Goal: Communication & Community: Answer question/provide support

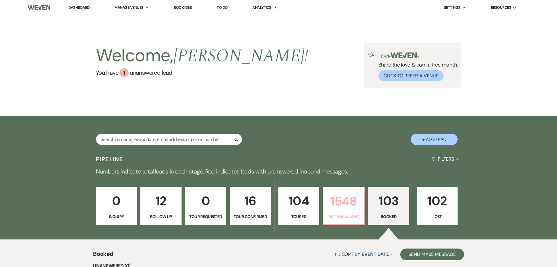
click at [343, 207] on p "1548" at bounding box center [344, 201] width 34 height 20
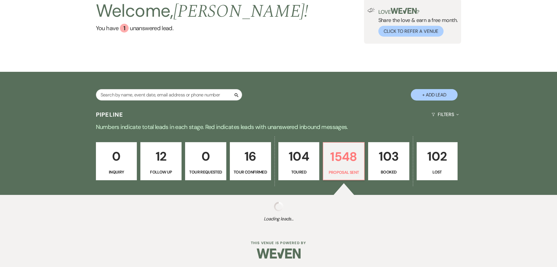
scroll to position [45, 0]
select select "6"
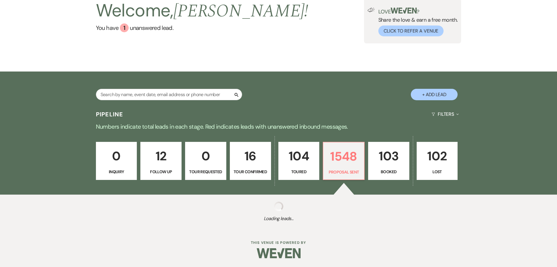
select select "6"
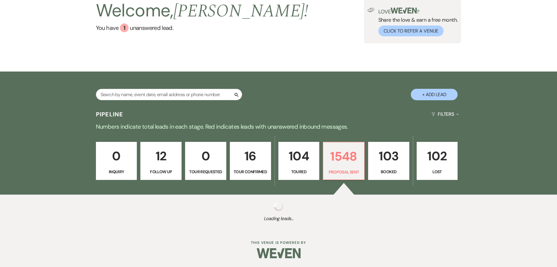
select select "6"
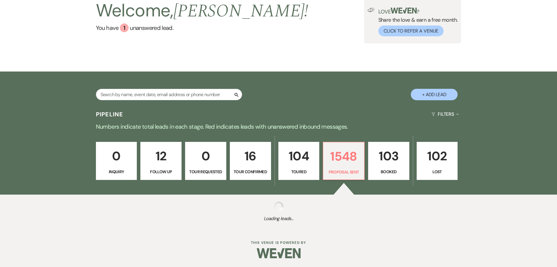
select select "6"
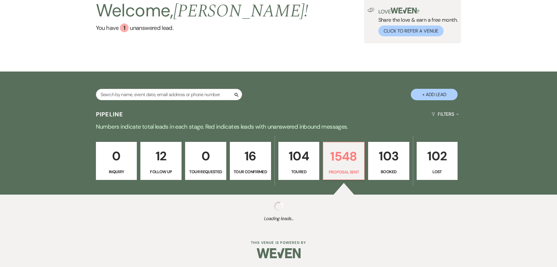
select select "6"
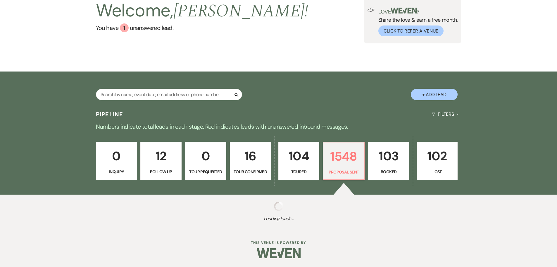
select select "6"
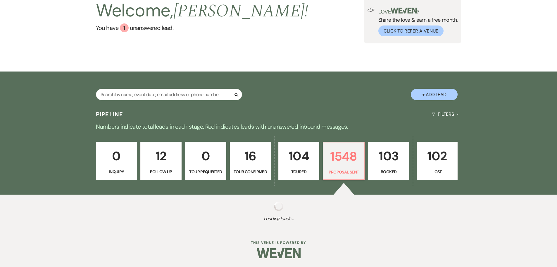
select select "6"
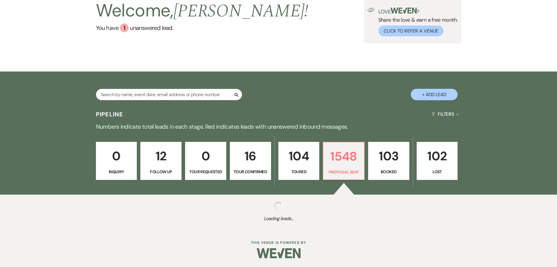
select select "6"
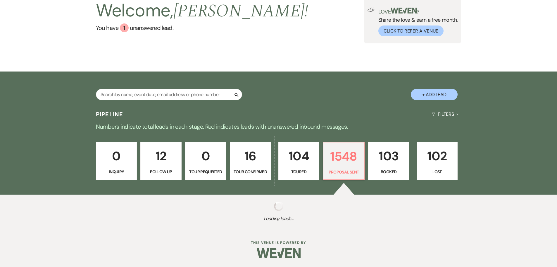
select select "6"
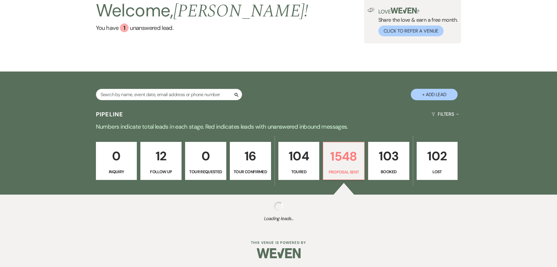
select select "6"
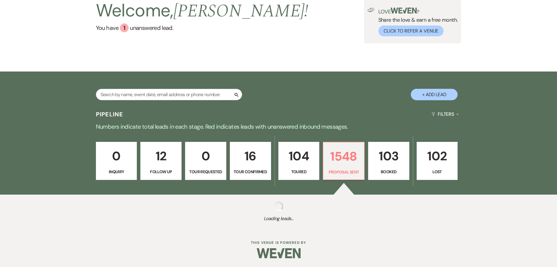
select select "6"
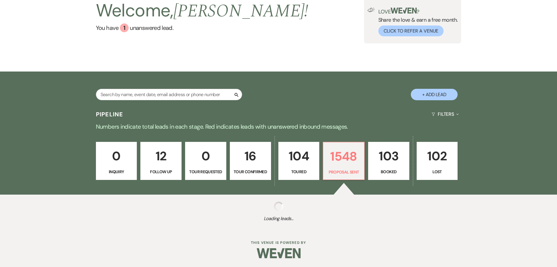
select select "6"
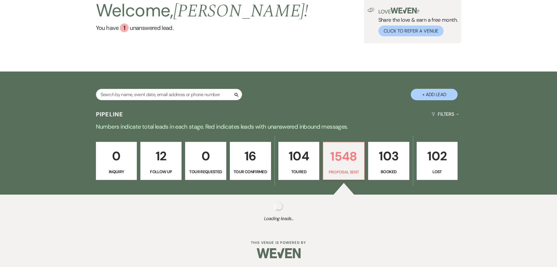
select select "6"
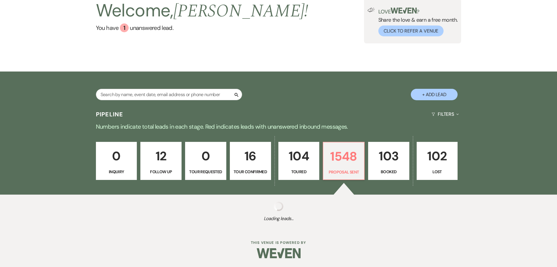
select select "6"
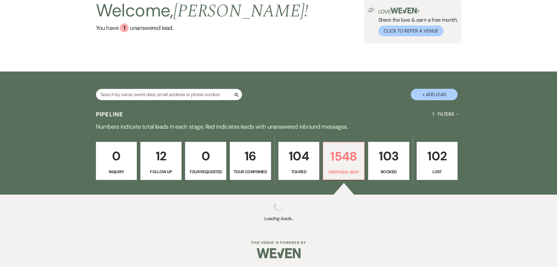
select select "6"
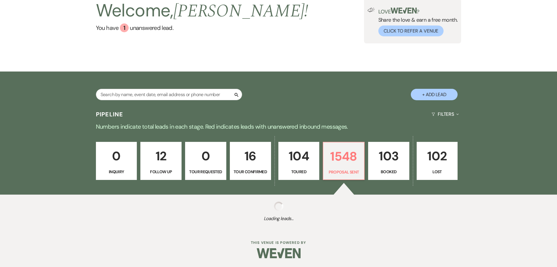
select select "6"
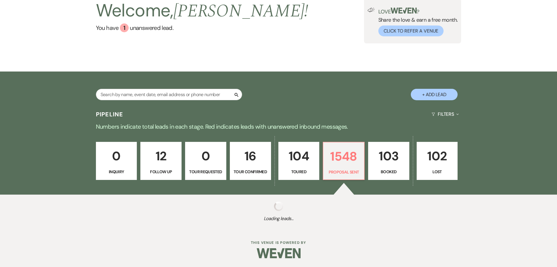
select select "6"
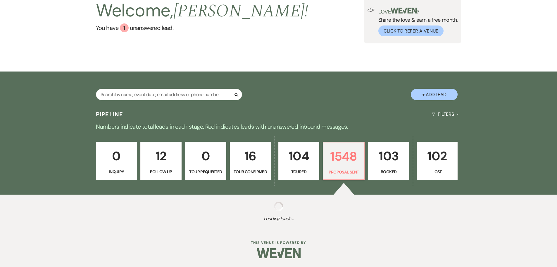
select select "6"
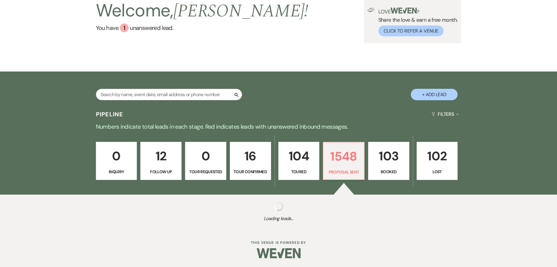
select select "6"
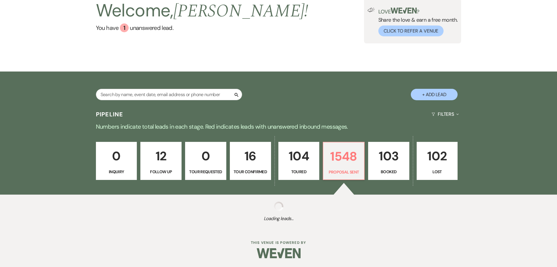
select select "6"
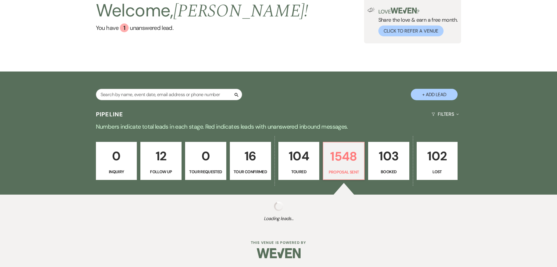
select select "6"
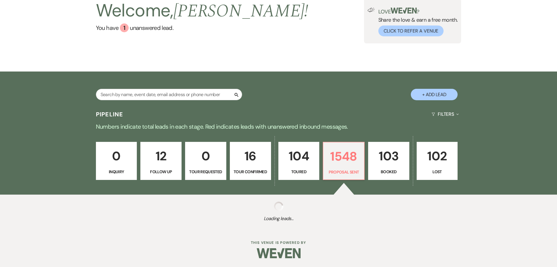
select select "6"
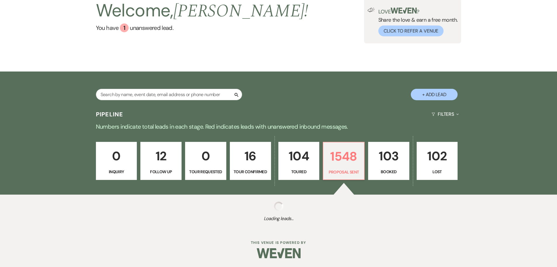
select select "6"
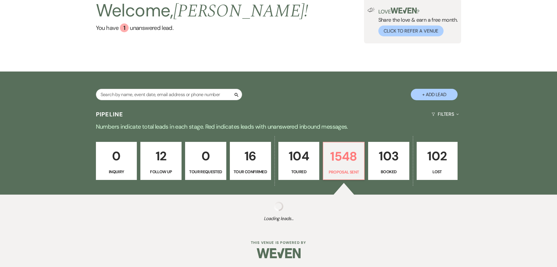
select select "6"
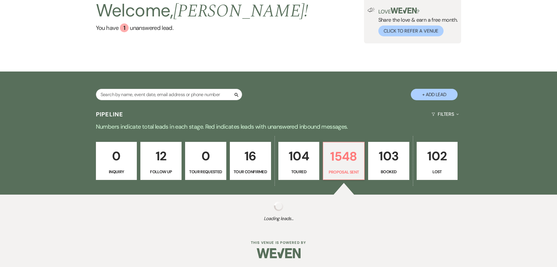
select select "6"
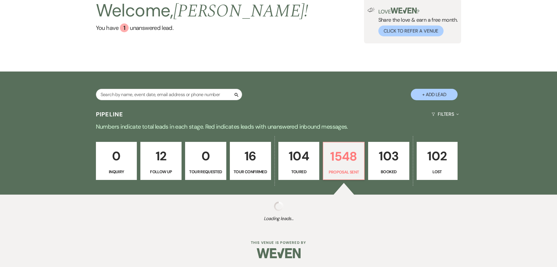
select select "6"
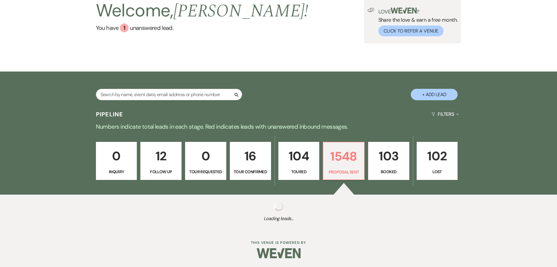
select select "6"
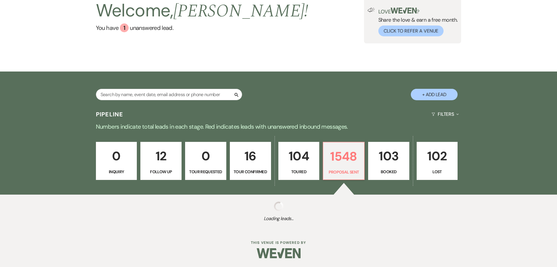
select select "6"
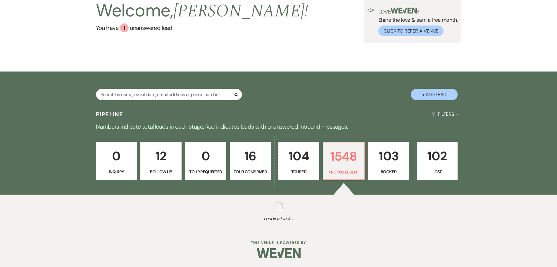
select select "6"
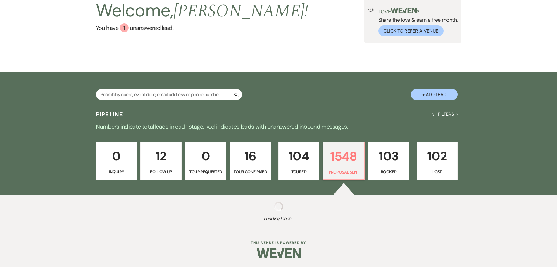
select select "6"
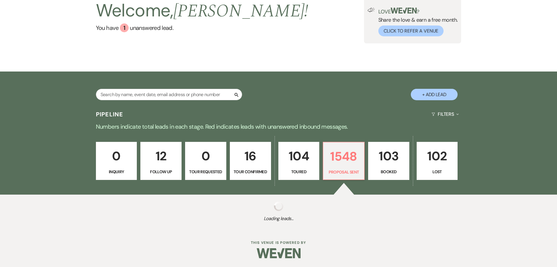
select select "6"
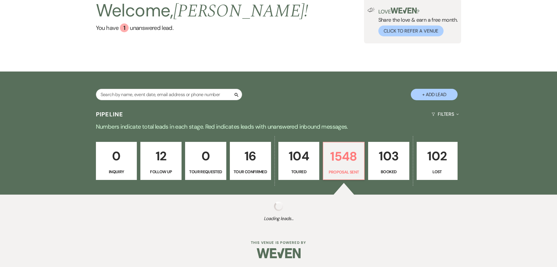
select select "6"
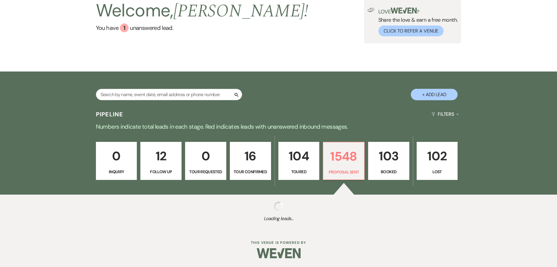
select select "6"
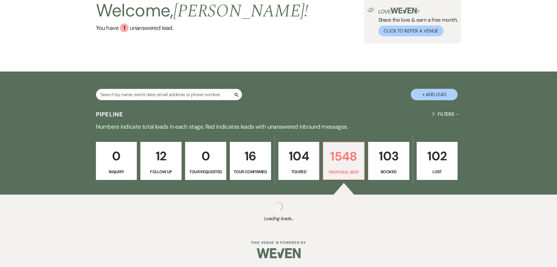
select select "6"
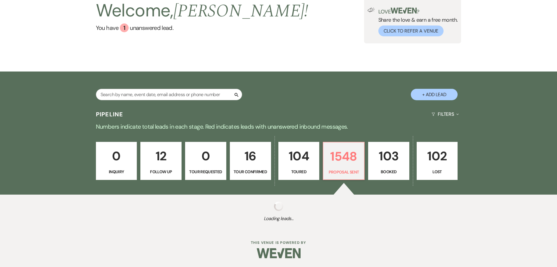
select select "6"
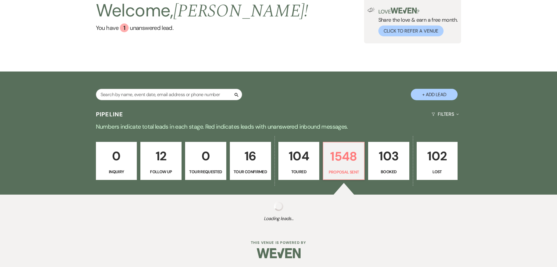
select select "6"
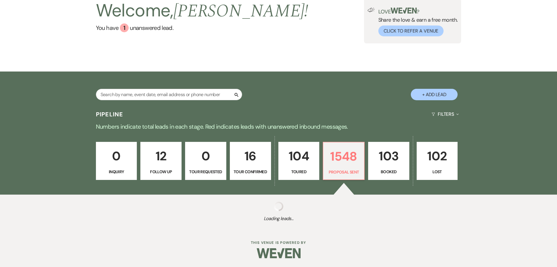
select select "6"
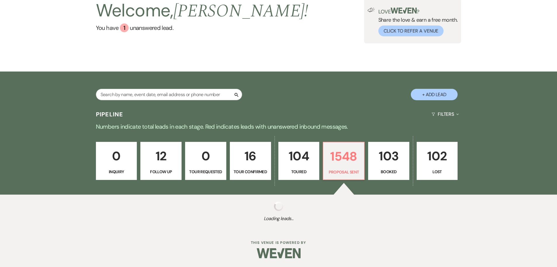
select select "6"
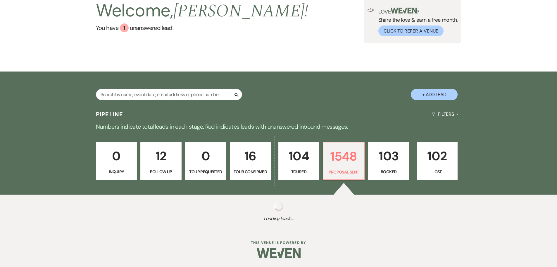
select select "6"
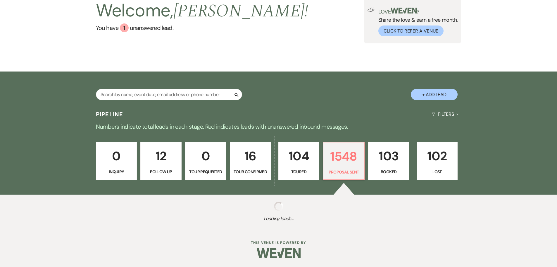
select select "6"
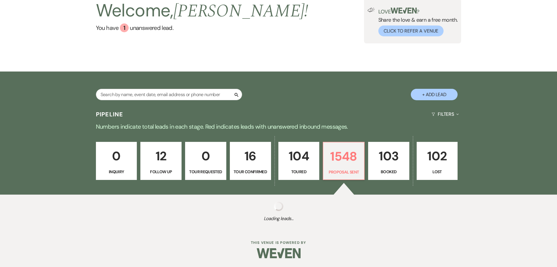
select select "6"
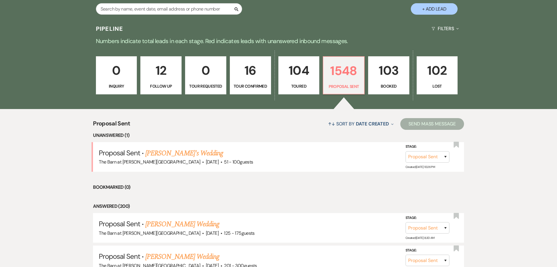
scroll to position [133, 0]
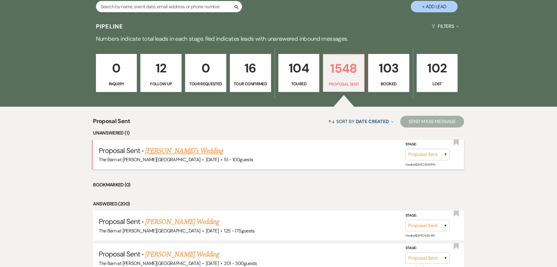
click at [160, 152] on link "[PERSON_NAME]'s Wedding" at bounding box center [184, 150] width 78 height 11
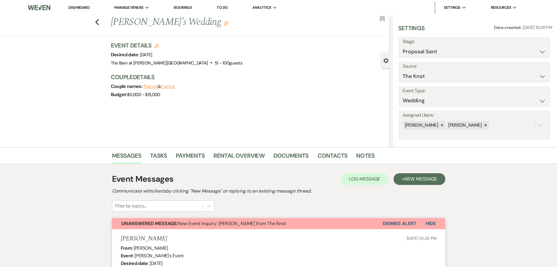
click at [387, 225] on button "Dismiss Alert" at bounding box center [400, 223] width 34 height 11
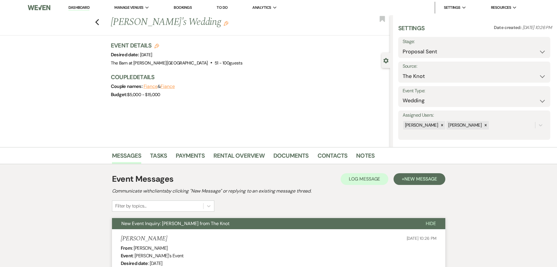
click at [83, 9] on link "Dashboard" at bounding box center [78, 8] width 21 height 6
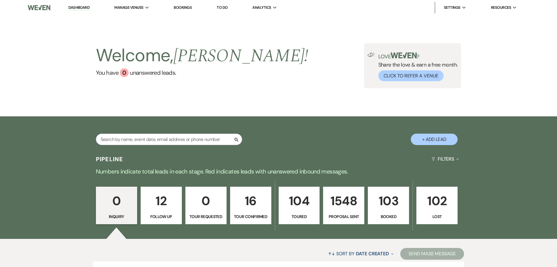
click at [388, 186] on div "0 Inquiry 12 Follow Up 0 Tour Requested 16 Tour Confirmed 104 Toured 1548 Propo…" at bounding box center [278, 208] width 421 height 59
drag, startPoint x: 388, startPoint y: 186, endPoint x: 386, endPoint y: 190, distance: 4.1
click at [386, 189] on div "0 Inquiry 12 Follow Up 0 Tour Requested 16 Tour Confirmed 104 Toured 1548 Propo…" at bounding box center [278, 208] width 421 height 59
click at [386, 190] on link "103 Booked" at bounding box center [388, 204] width 41 height 37
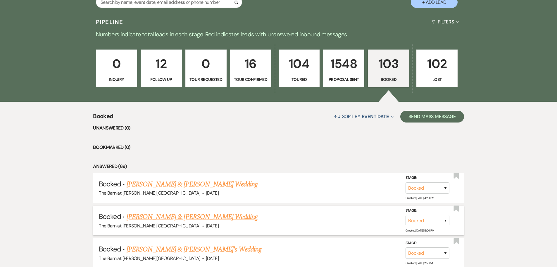
scroll to position [146, 0]
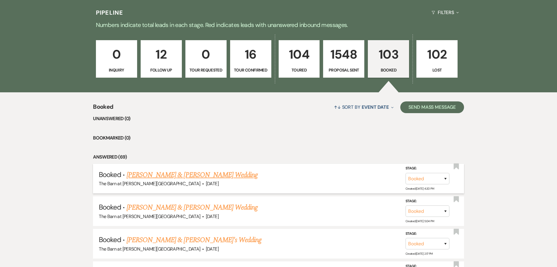
click at [210, 175] on link "[PERSON_NAME] & [PERSON_NAME] Wedding" at bounding box center [192, 174] width 131 height 11
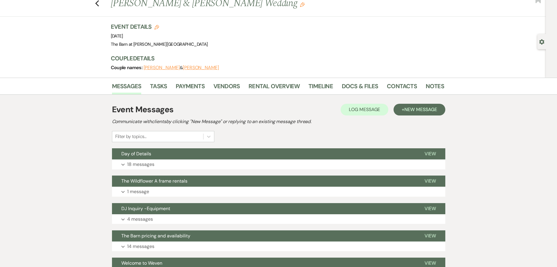
scroll to position [29, 0]
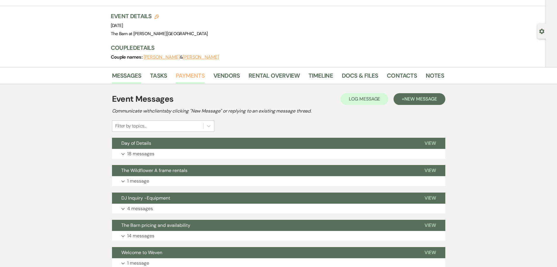
click at [188, 78] on link "Payments" at bounding box center [190, 77] width 29 height 13
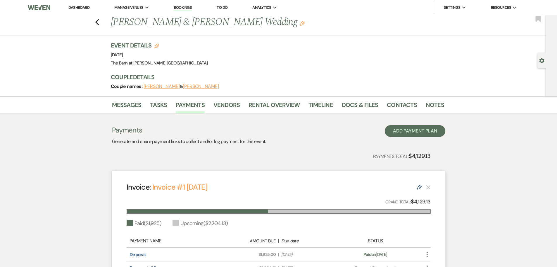
click at [84, 6] on link "Dashboard" at bounding box center [78, 7] width 21 height 5
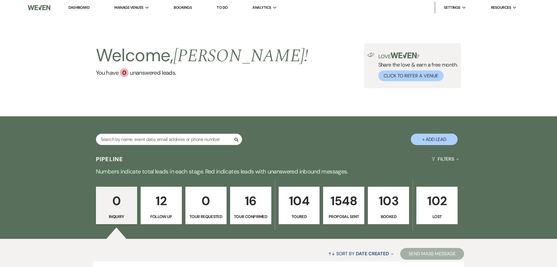
click at [254, 216] on p "Tour Confirmed" at bounding box center [251, 216] width 34 height 6
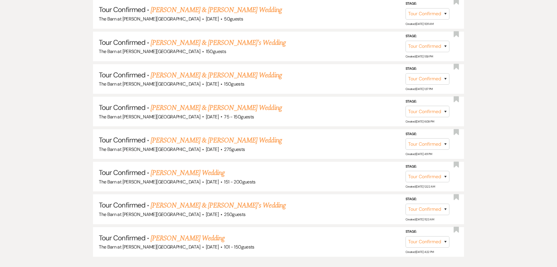
scroll to position [585, 0]
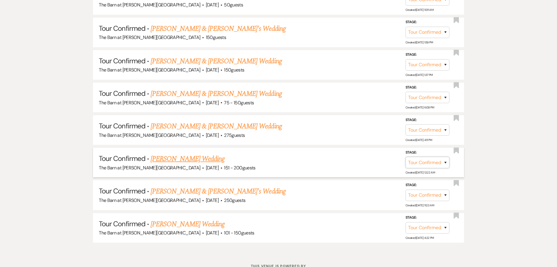
click at [410, 161] on select "Inquiry Follow Up Tour Requested Tour Confirmed Toured Proposal Sent Booked Lost" at bounding box center [428, 162] width 44 height 11
click at [406, 157] on select "Inquiry Follow Up Tour Requested Tour Confirmed Toured Proposal Sent Booked Lost" at bounding box center [428, 162] width 44 height 11
click at [434, 161] on button "Save" at bounding box center [437, 162] width 29 height 12
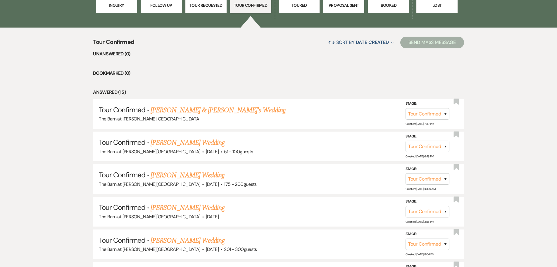
scroll to position [195, 0]
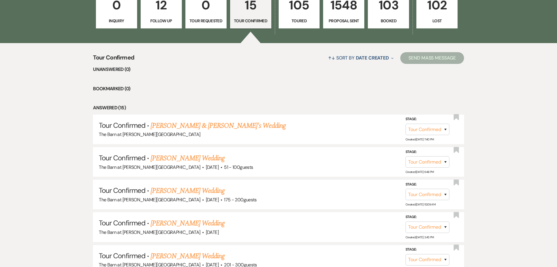
click at [300, 23] on p "Toured" at bounding box center [300, 21] width 34 height 6
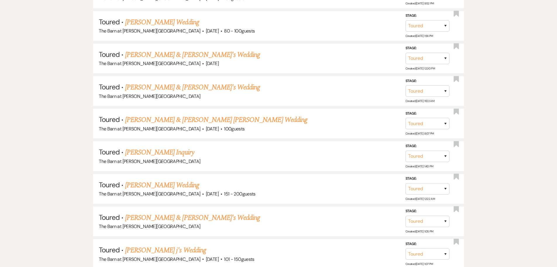
scroll to position [429, 0]
click at [175, 185] on link "[PERSON_NAME] Wedding" at bounding box center [162, 184] width 74 height 11
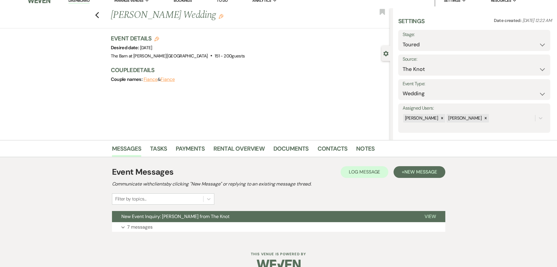
scroll to position [18, 0]
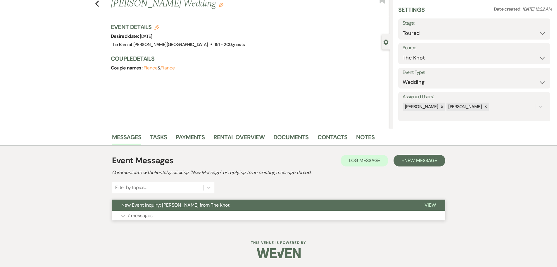
click at [141, 213] on p "7 messages" at bounding box center [139, 216] width 25 height 8
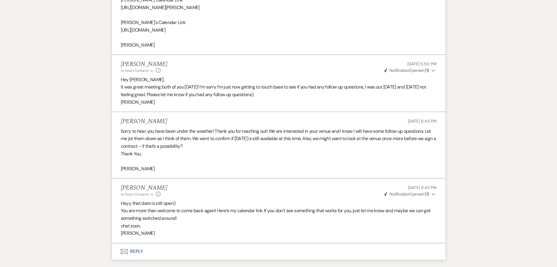
scroll to position [1072, 0]
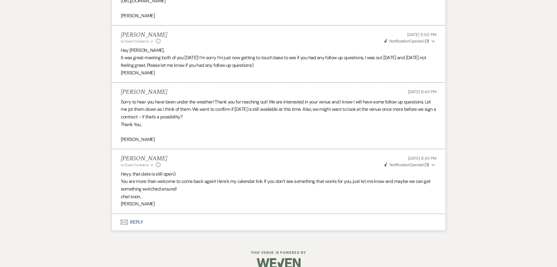
click at [183, 189] on p "You are more than welcome to come back again! Here’s my calendar link. If you d…" at bounding box center [279, 184] width 316 height 15
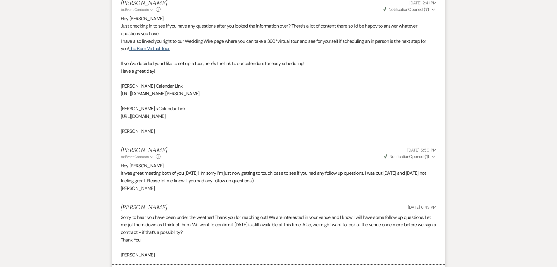
scroll to position [955, 0]
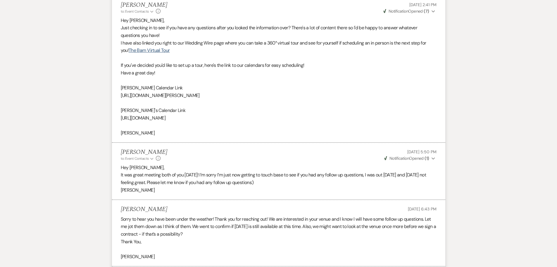
drag, startPoint x: 121, startPoint y: 109, endPoint x: 210, endPoint y: 117, distance: 89.6
click at [210, 117] on div "Hey [PERSON_NAME], Just checking in to see if you have any questions after you …" at bounding box center [279, 77] width 316 height 120
copy div "[PERSON_NAME]'s Calendar Link [URL][DOMAIN_NAME]"
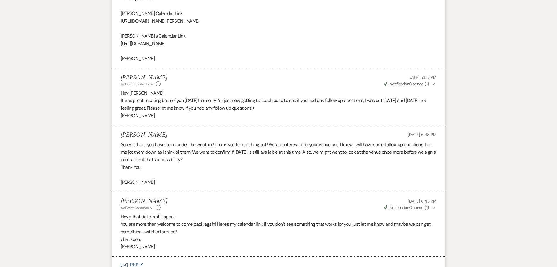
scroll to position [1082, 0]
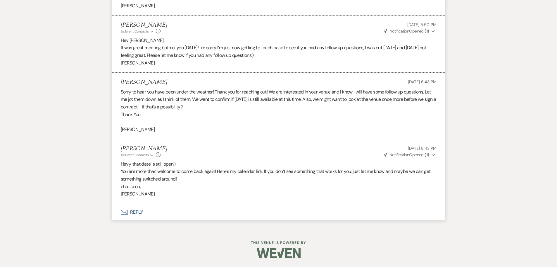
click at [138, 211] on button "Envelope Reply" at bounding box center [279, 212] width 334 height 16
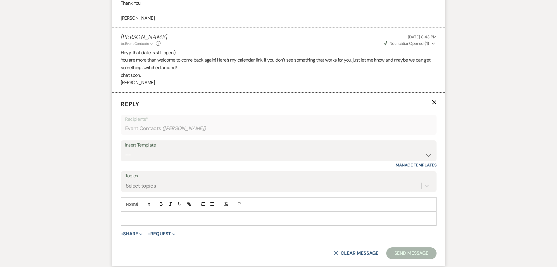
scroll to position [1193, 0]
click at [126, 216] on p at bounding box center [279, 217] width 307 height 6
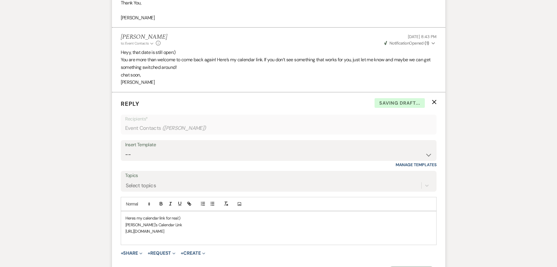
click at [135, 219] on p "Heres my calendar link for real:)" at bounding box center [279, 217] width 307 height 6
click at [134, 219] on p "Heres my calendar link for real:)" at bounding box center [279, 217] width 307 height 6
click at [183, 219] on p "Here's my calendar link for real:)" at bounding box center [279, 217] width 307 height 6
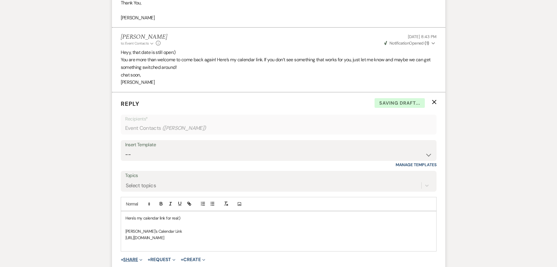
click at [133, 257] on button "+ Share Expand" at bounding box center [132, 259] width 22 height 5
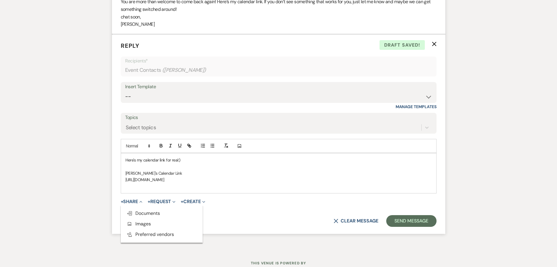
scroll to position [1252, 0]
click at [406, 218] on button "Send Message" at bounding box center [411, 220] width 50 height 12
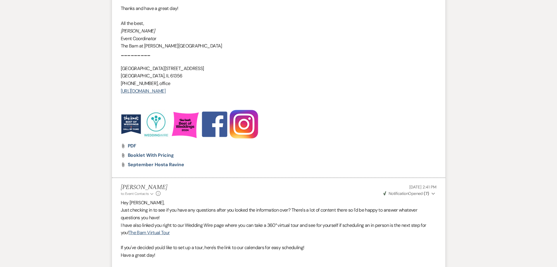
scroll to position [765, 0]
